Goal: Information Seeking & Learning: Check status

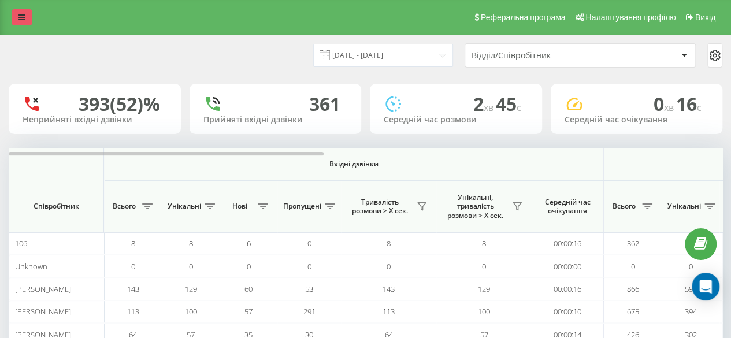
click at [20, 18] on icon at bounding box center [21, 17] width 7 height 8
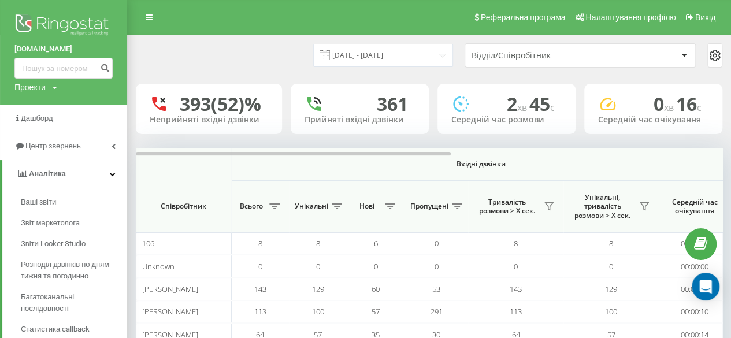
scroll to position [129, 0]
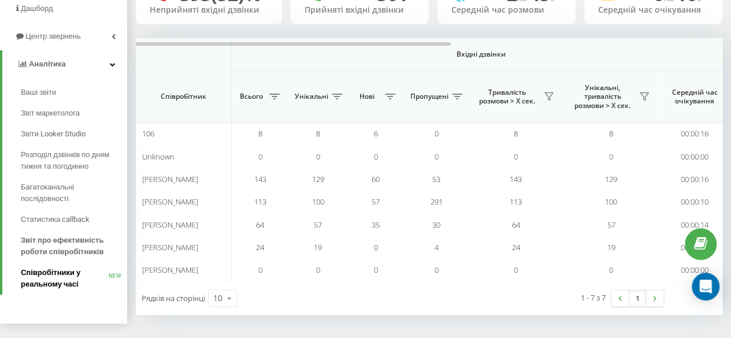
click at [63, 267] on span "Співробітники у реальному часі" at bounding box center [65, 278] width 88 height 23
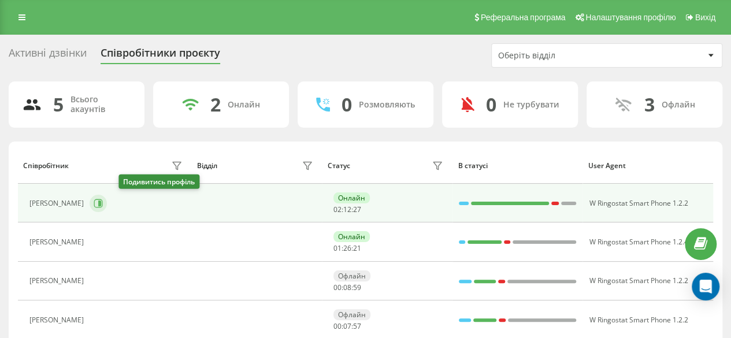
click at [107, 200] on button at bounding box center [98, 203] width 17 height 17
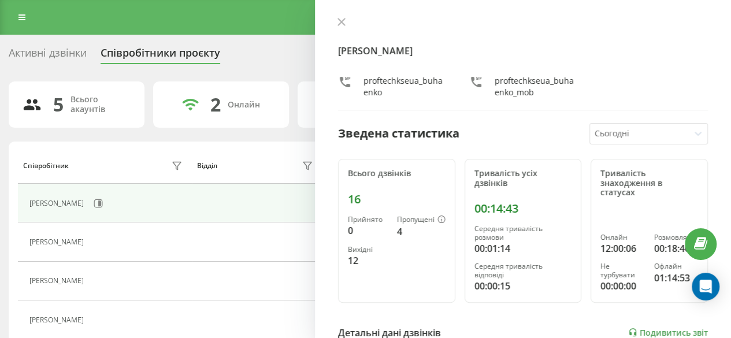
drag, startPoint x: 342, startPoint y: 21, endPoint x: 329, endPoint y: 56, distance: 37.1
click at [329, 56] on div "[PERSON_NAME] proftechkseua_buhaenko proftechkseua_buhaenko_mob Зведена статист…" at bounding box center [523, 169] width 416 height 338
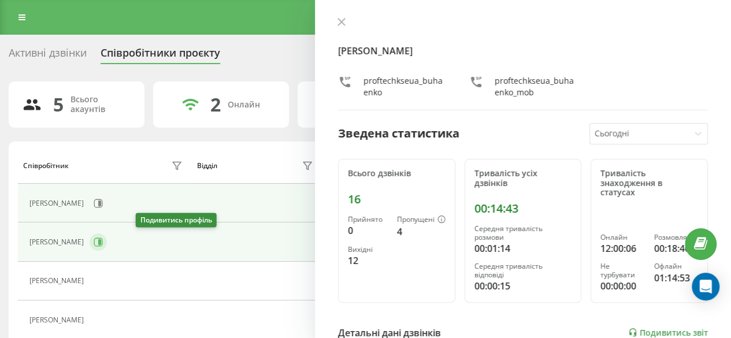
click at [103, 239] on icon at bounding box center [98, 241] width 9 height 9
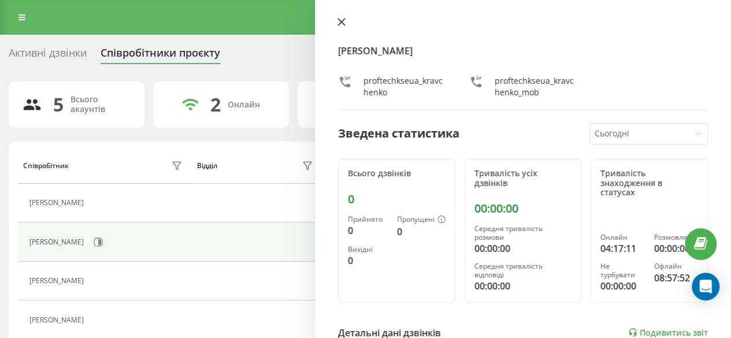
click at [341, 19] on icon at bounding box center [341, 22] width 8 height 8
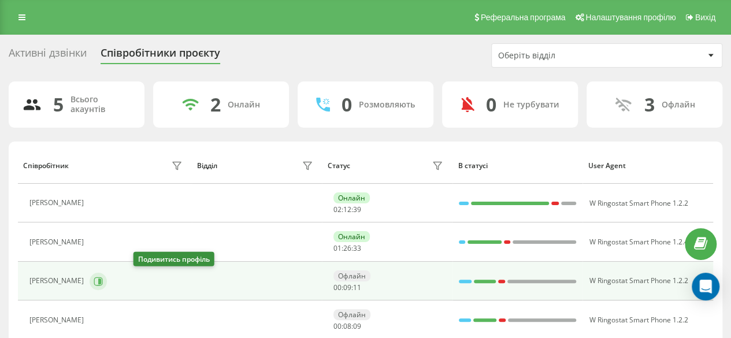
click at [107, 287] on button at bounding box center [98, 281] width 17 height 17
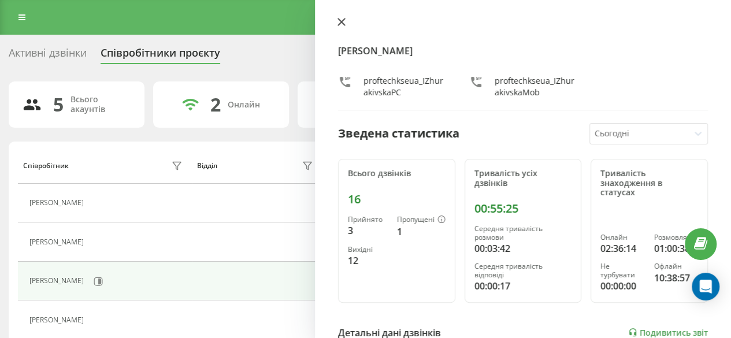
click at [343, 19] on icon at bounding box center [341, 22] width 8 height 8
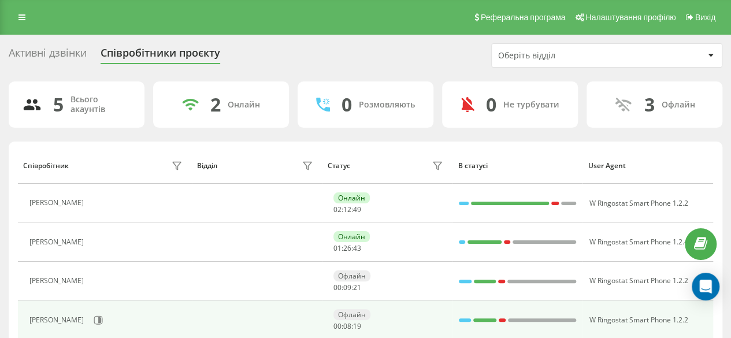
click at [90, 328] on div "[PERSON_NAME]" at bounding box center [107, 320] width 156 height 20
click at [94, 321] on icon at bounding box center [98, 319] width 9 height 9
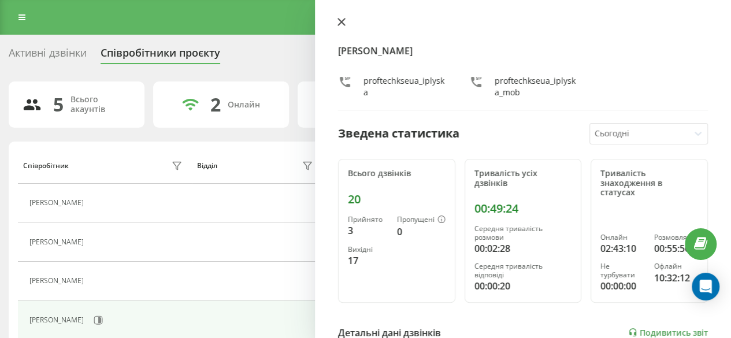
click at [339, 24] on icon at bounding box center [341, 21] width 7 height 7
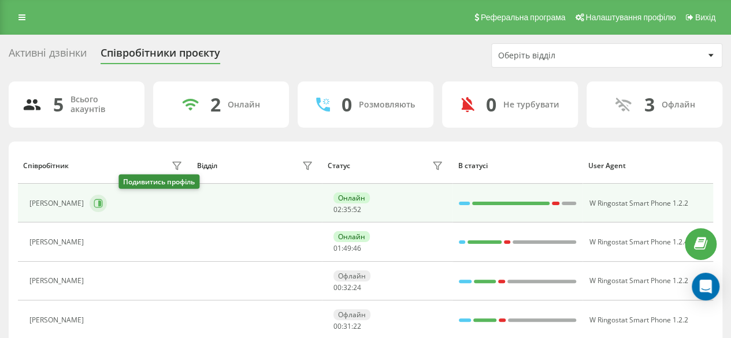
click at [103, 204] on icon at bounding box center [98, 203] width 9 height 9
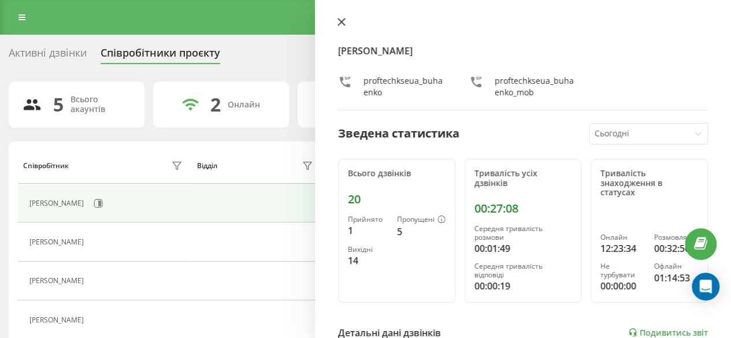
click at [341, 25] on icon at bounding box center [341, 22] width 8 height 8
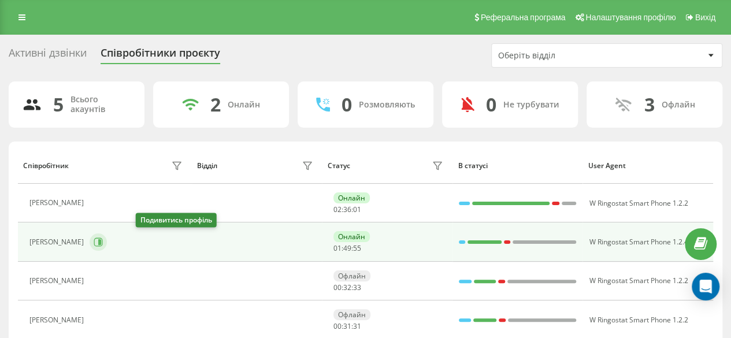
click at [103, 239] on icon at bounding box center [98, 241] width 9 height 9
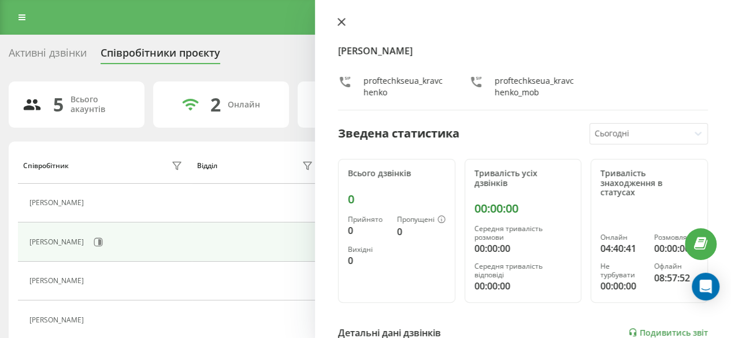
click at [338, 19] on icon at bounding box center [341, 21] width 7 height 7
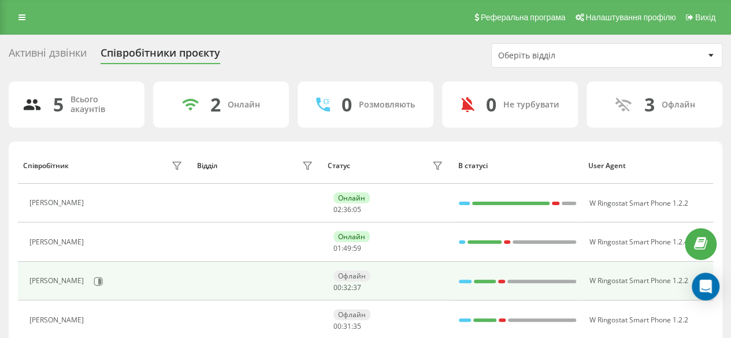
click at [150, 275] on div "[PERSON_NAME]" at bounding box center [107, 281] width 156 height 20
click at [101, 281] on icon at bounding box center [99, 281] width 3 height 6
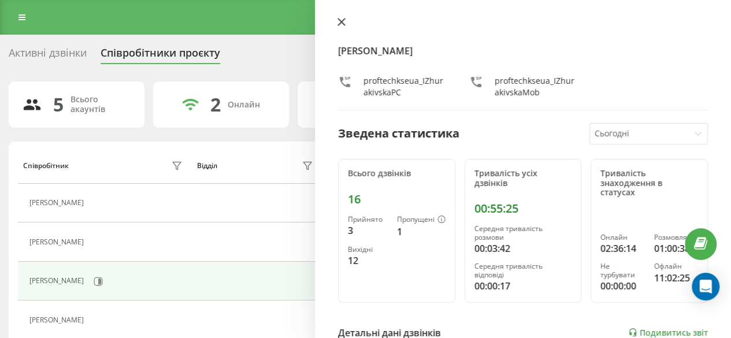
click at [342, 25] on icon at bounding box center [341, 22] width 8 height 8
